Goal: Information Seeking & Learning: Learn about a topic

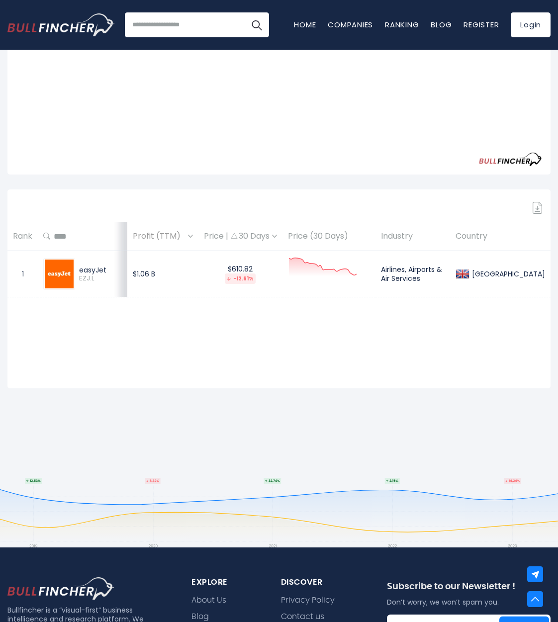
scroll to position [264, 0]
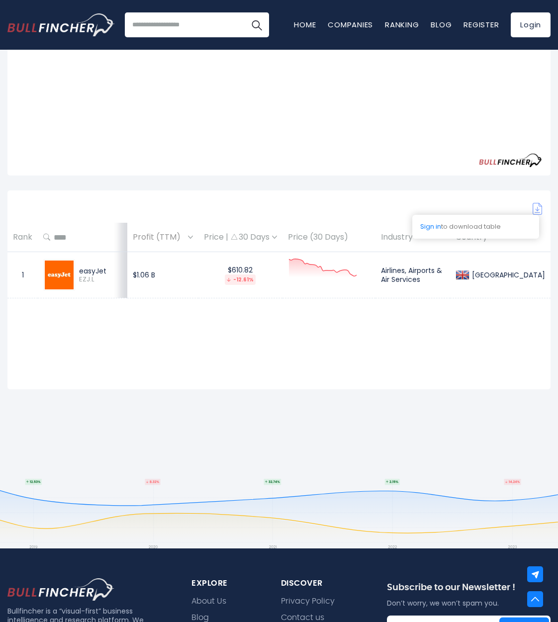
click at [532, 211] on img at bounding box center [537, 209] width 10 height 12
click at [498, 230] on th "Country" at bounding box center [500, 237] width 100 height 29
click at [538, 209] on img at bounding box center [537, 209] width 10 height 12
click at [520, 221] on div "Sign in to download table" at bounding box center [475, 227] width 127 height 24
click at [474, 227] on div "Sign in to download table" at bounding box center [475, 227] width 127 height 24
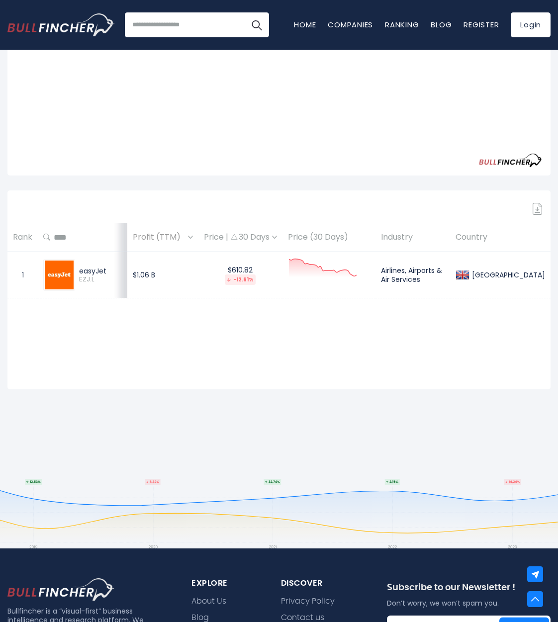
click at [432, 301] on div "Sign in to download table Rank Profit (TTM) Price | 30 Days Price (30 Days) 1" at bounding box center [278, 289] width 543 height 199
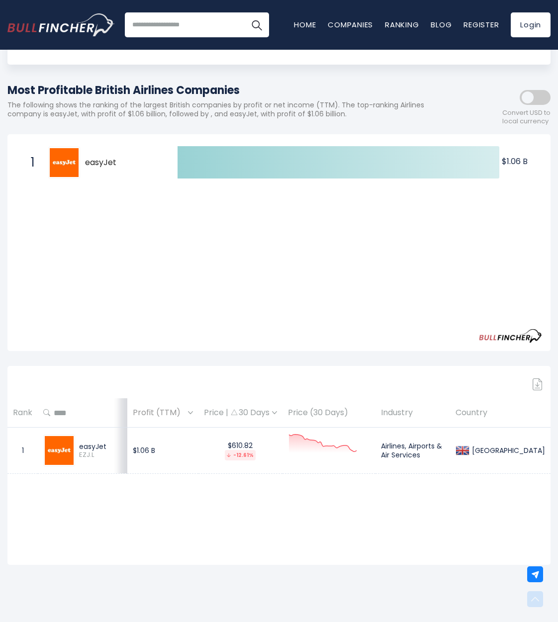
scroll to position [173, 0]
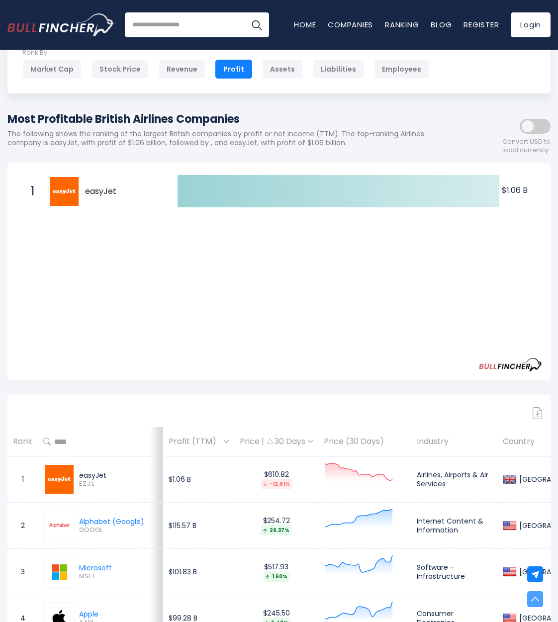
scroll to position [57, 0]
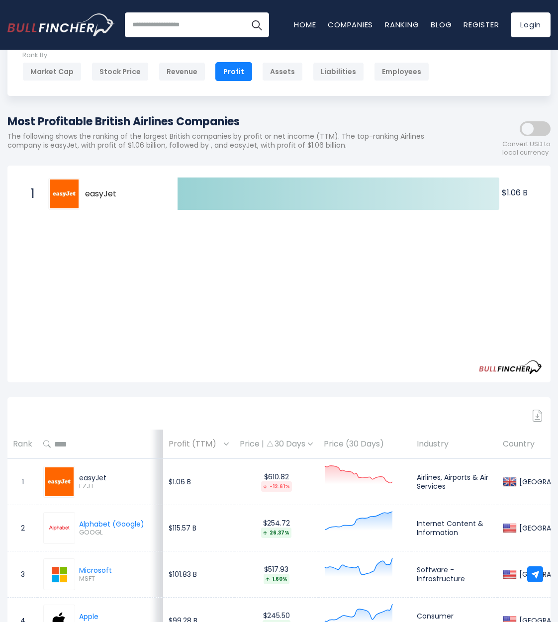
click at [295, 479] on td "$610.82 -12.61%" at bounding box center [276, 482] width 84 height 46
click at [64, 481] on img at bounding box center [59, 481] width 29 height 29
click at [75, 478] on div "easyJet EZJ.L" at bounding box center [116, 481] width 83 height 17
drag, startPoint x: 101, startPoint y: 477, endPoint x: 108, endPoint y: 477, distance: 7.0
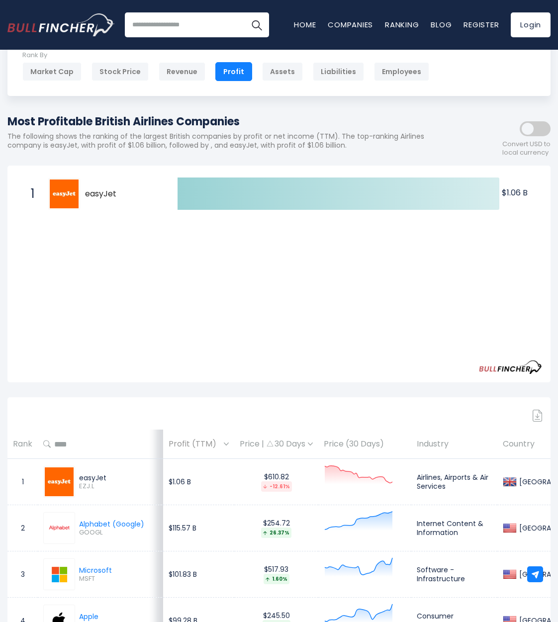
click at [102, 477] on div "easyJet" at bounding box center [118, 477] width 79 height 9
click at [179, 480] on td "$1.06 B" at bounding box center [198, 482] width 71 height 46
drag, startPoint x: 193, startPoint y: 475, endPoint x: 206, endPoint y: 472, distance: 12.9
click at [194, 475] on td "$1.06 B" at bounding box center [198, 482] width 71 height 46
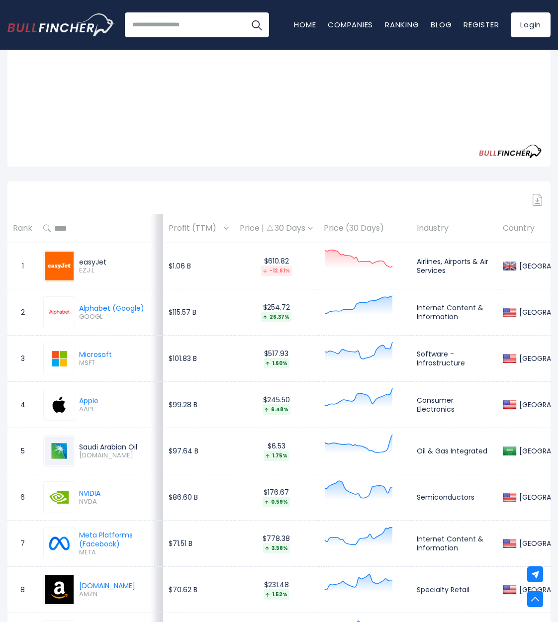
scroll to position [280, 0]
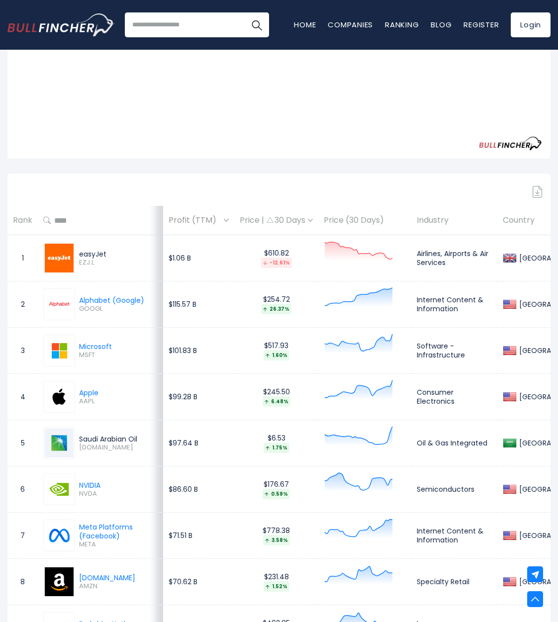
click at [287, 224] on div "Price | 30 Days" at bounding box center [276, 220] width 73 height 10
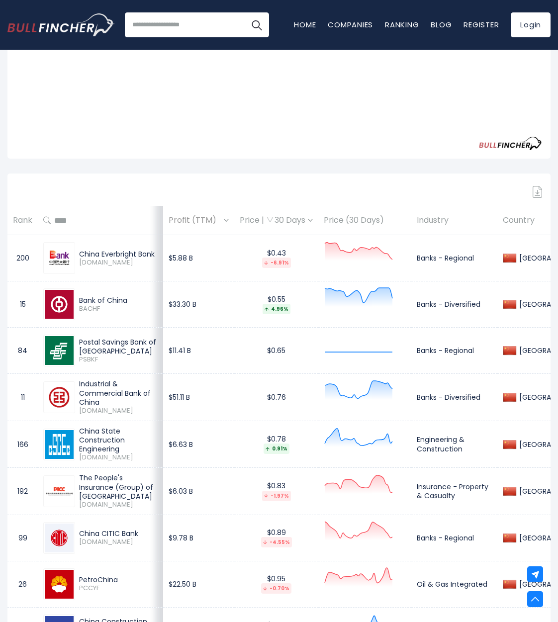
click at [308, 221] on img at bounding box center [310, 220] width 5 height 3
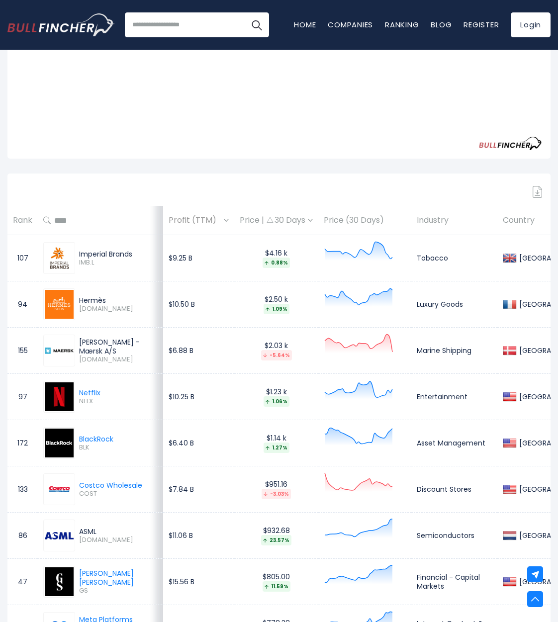
click at [308, 220] on img at bounding box center [310, 220] width 5 height 3
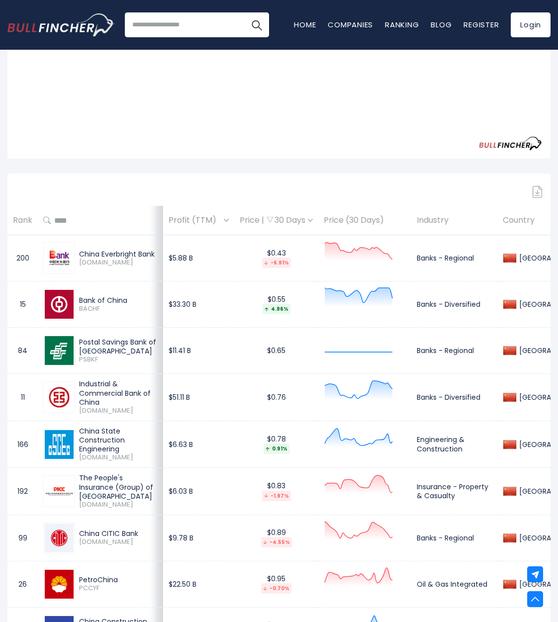
click at [308, 220] on img at bounding box center [310, 220] width 5 height 3
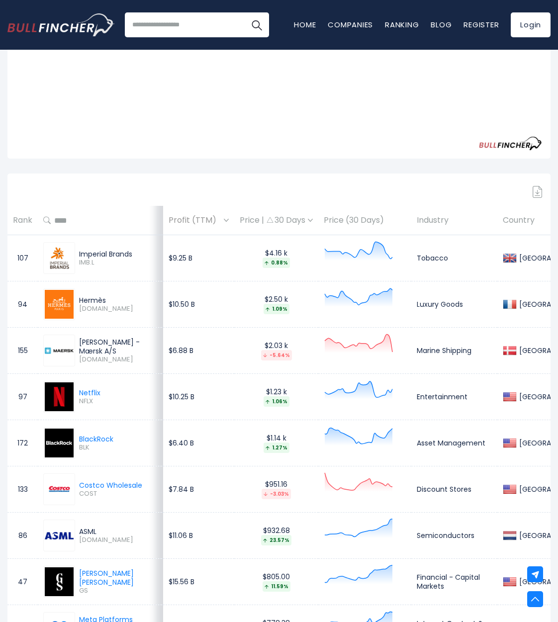
click at [308, 220] on img at bounding box center [310, 220] width 5 height 3
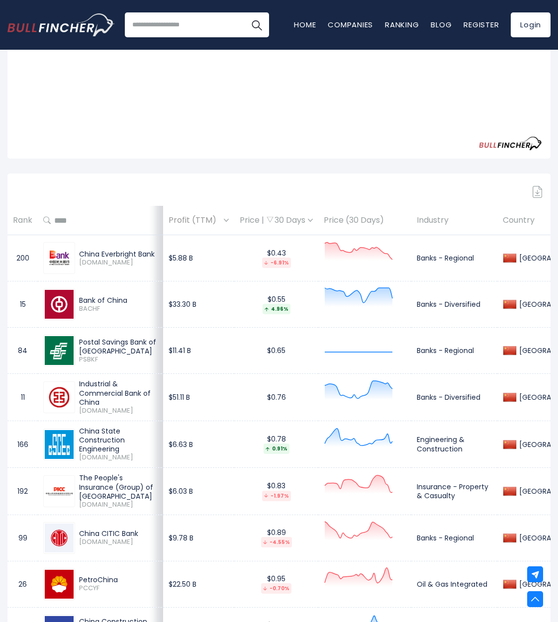
click at [259, 219] on div "Price | 30 Days" at bounding box center [276, 220] width 73 height 10
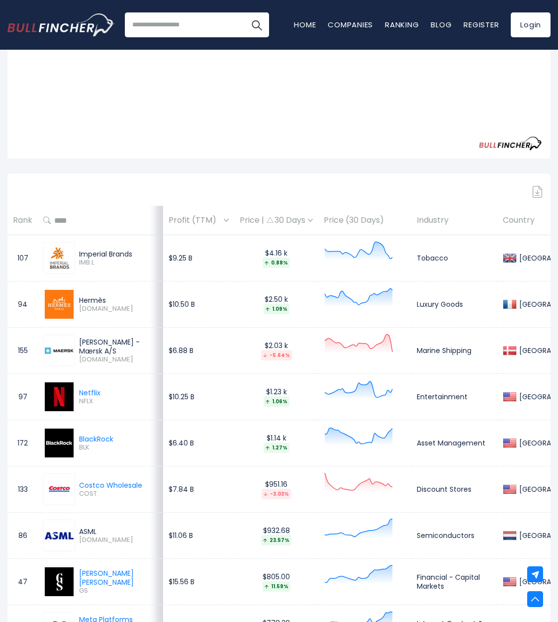
click at [243, 218] on div "Price | 30 Days" at bounding box center [276, 220] width 73 height 10
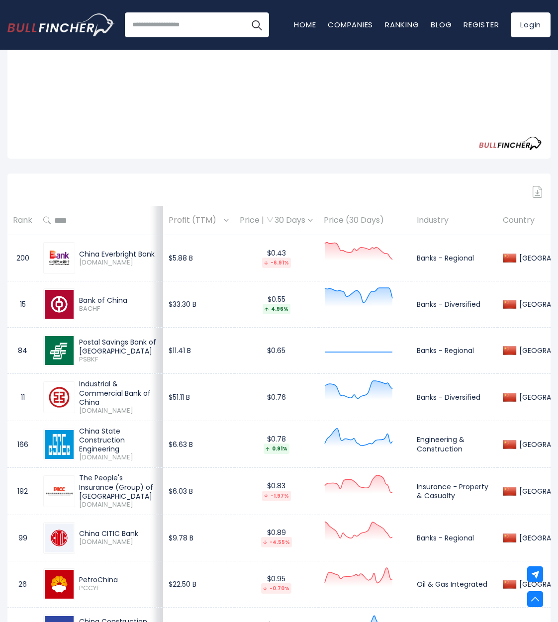
click at [266, 218] on img at bounding box center [269, 220] width 7 height 6
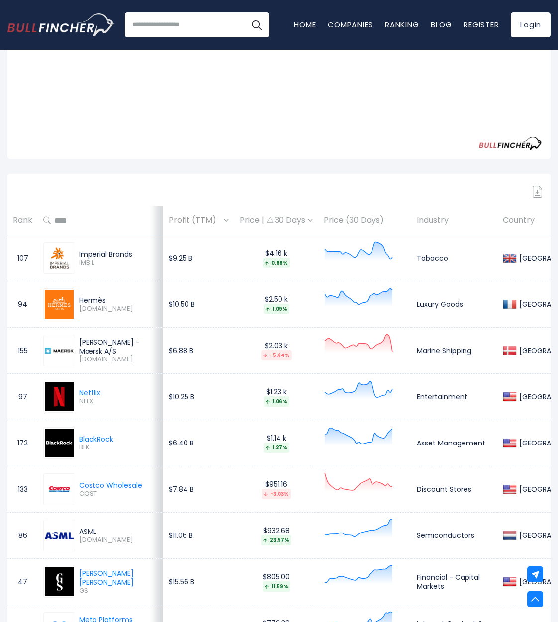
click at [51, 218] on input "text" at bounding box center [104, 220] width 107 height 18
type input "********"
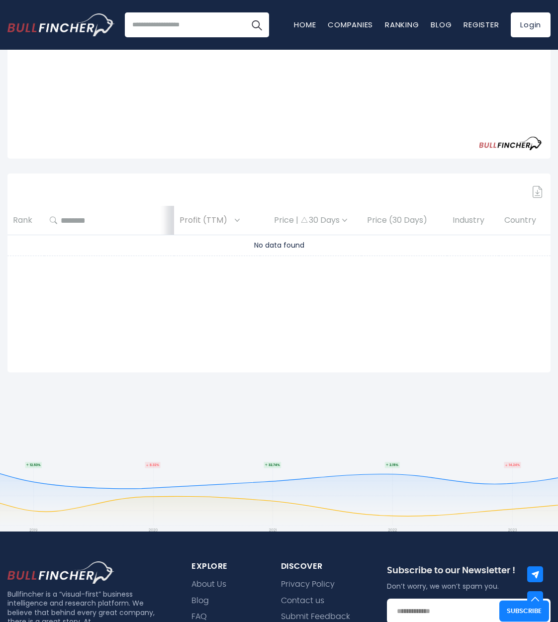
click at [292, 218] on div "Price | 30 Days" at bounding box center [310, 220] width 90 height 10
click at [127, 220] on input "********" at bounding box center [113, 220] width 112 height 18
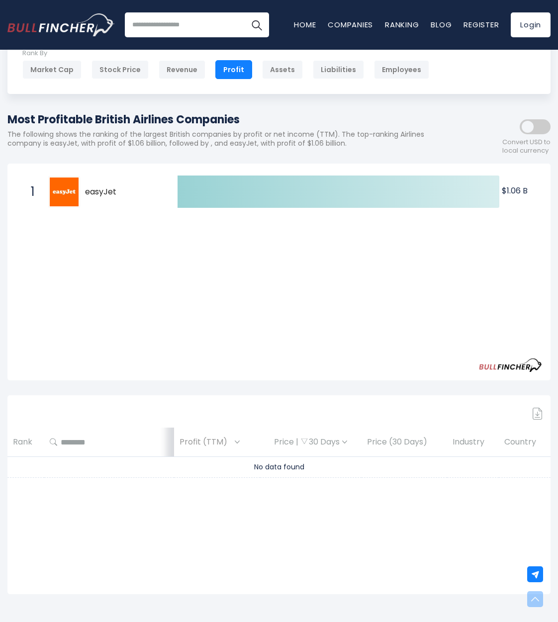
scroll to position [0, 0]
